Goal: Information Seeking & Learning: Learn about a topic

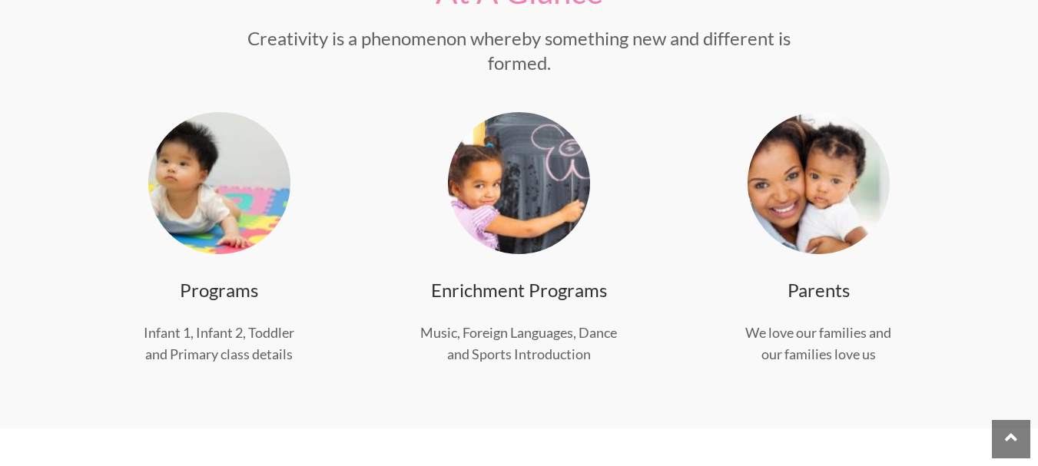
scroll to position [614, 0]
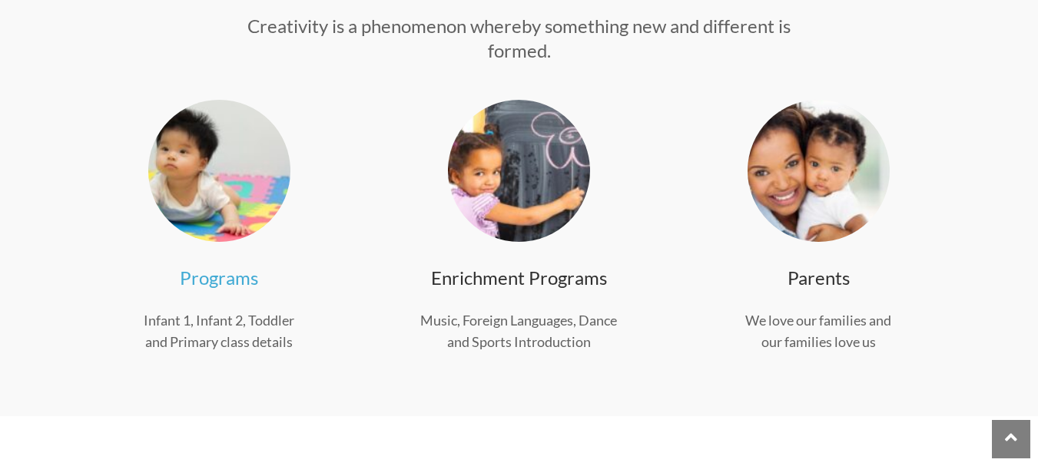
click at [216, 277] on link "Programs" at bounding box center [219, 278] width 78 height 22
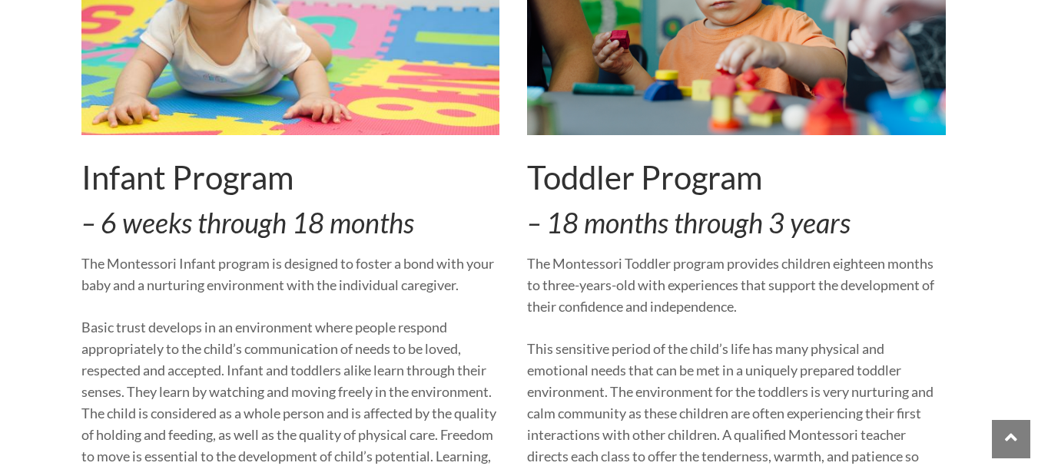
scroll to position [691, 0]
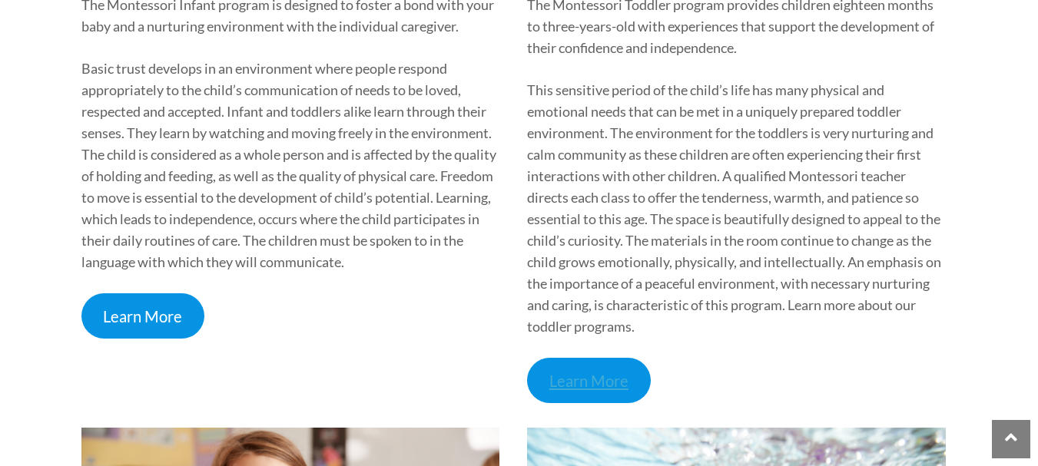
click at [604, 379] on link "Learn More" at bounding box center [589, 380] width 124 height 45
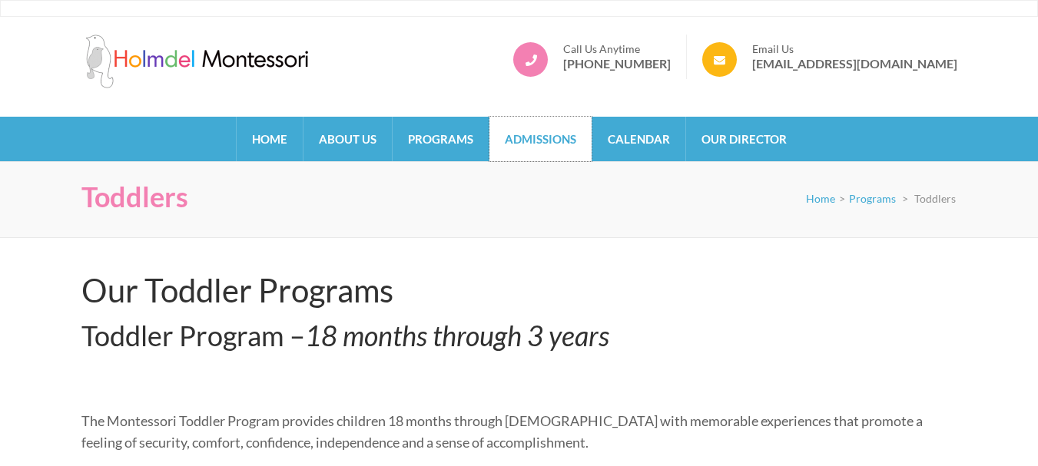
click at [538, 142] on link "Admissions" at bounding box center [540, 139] width 102 height 45
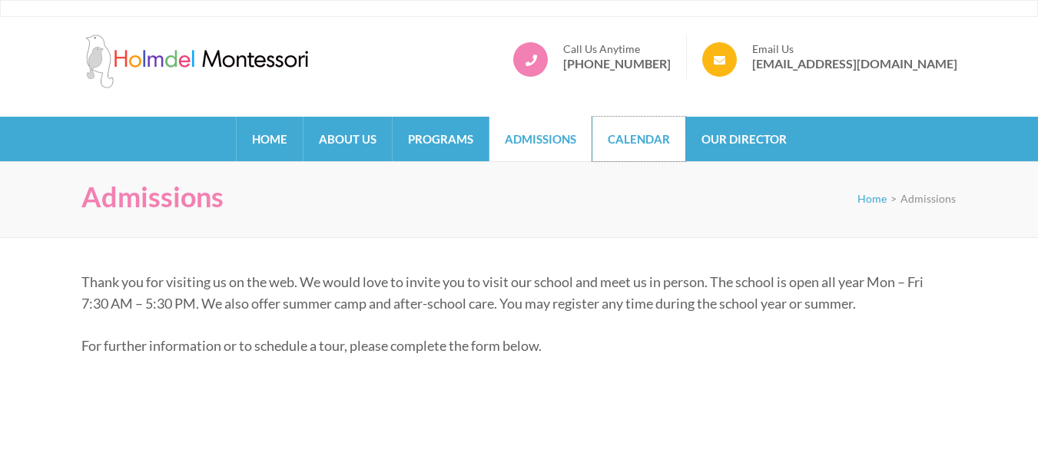
click at [655, 141] on link "Calendar" at bounding box center [638, 139] width 93 height 45
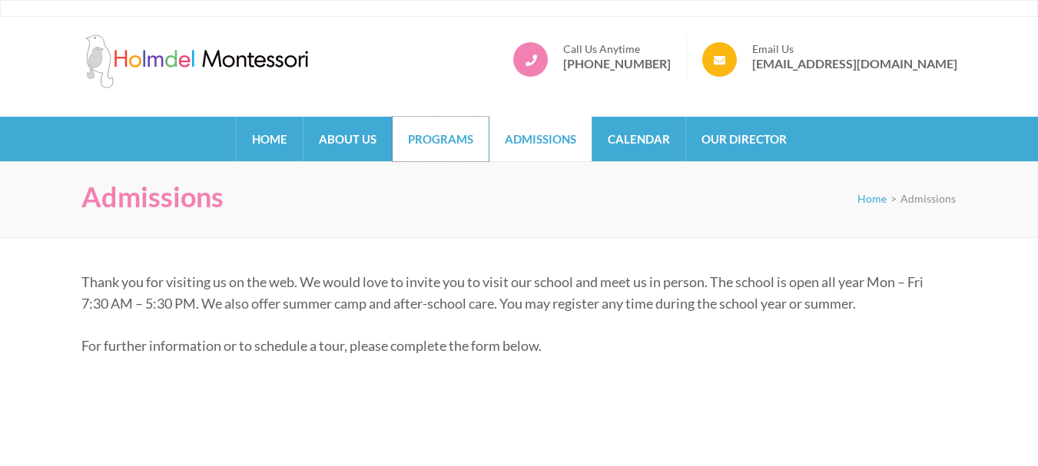
click at [440, 135] on link "Programs" at bounding box center [441, 139] width 96 height 45
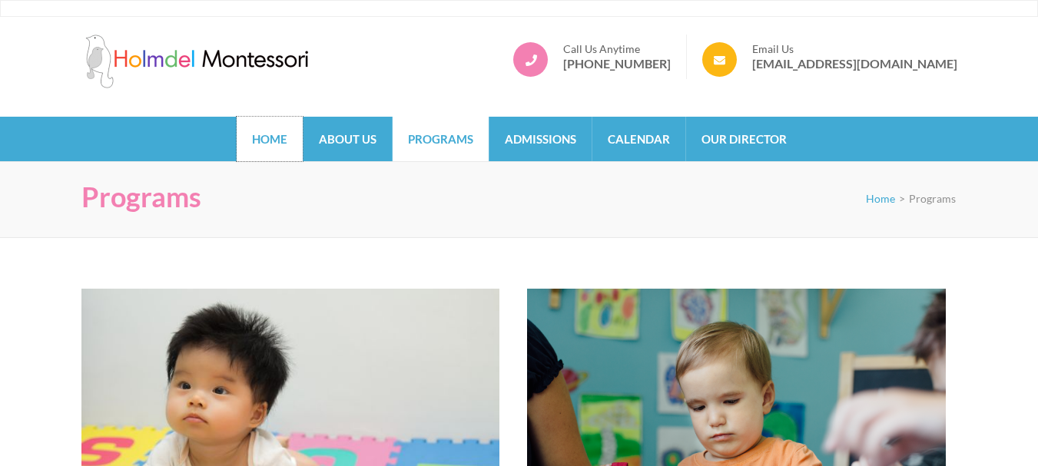
click at [278, 135] on link "Home" at bounding box center [270, 139] width 66 height 45
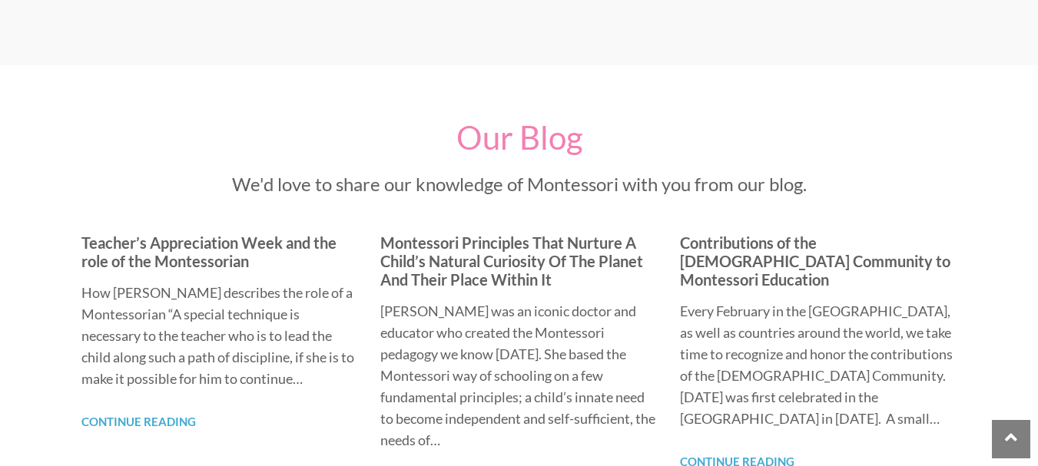
scroll to position [1229, 0]
